Goal: Information Seeking & Learning: Learn about a topic

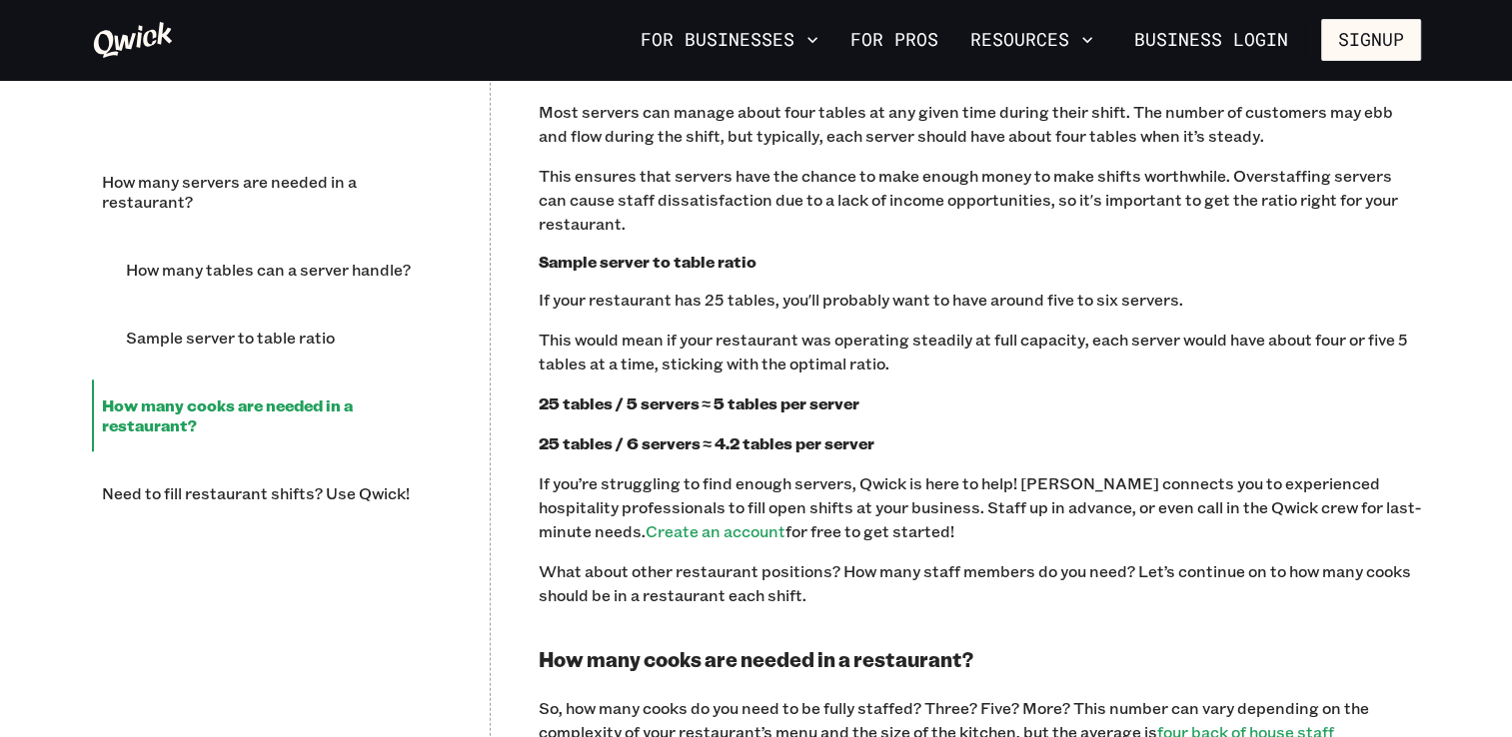
scroll to position [1487, 0]
